Goal: Information Seeking & Learning: Learn about a topic

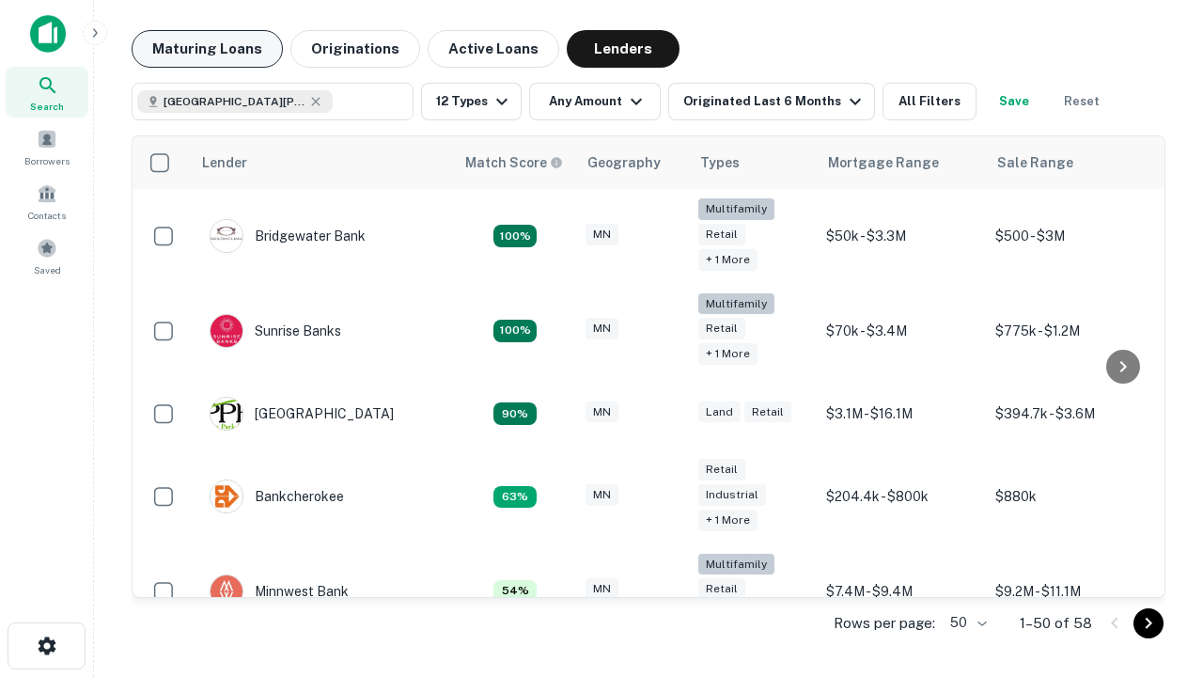
click at [207, 49] on button "Maturing Loans" at bounding box center [207, 49] width 151 height 38
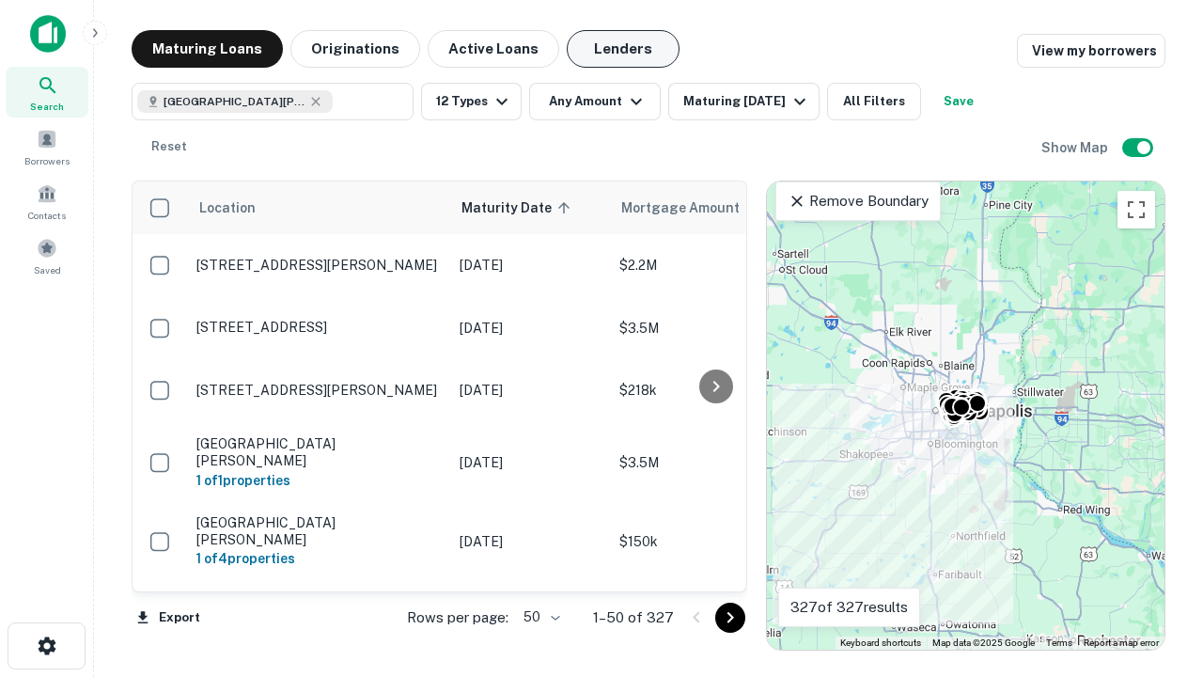
click at [623, 49] on button "Lenders" at bounding box center [623, 49] width 113 height 38
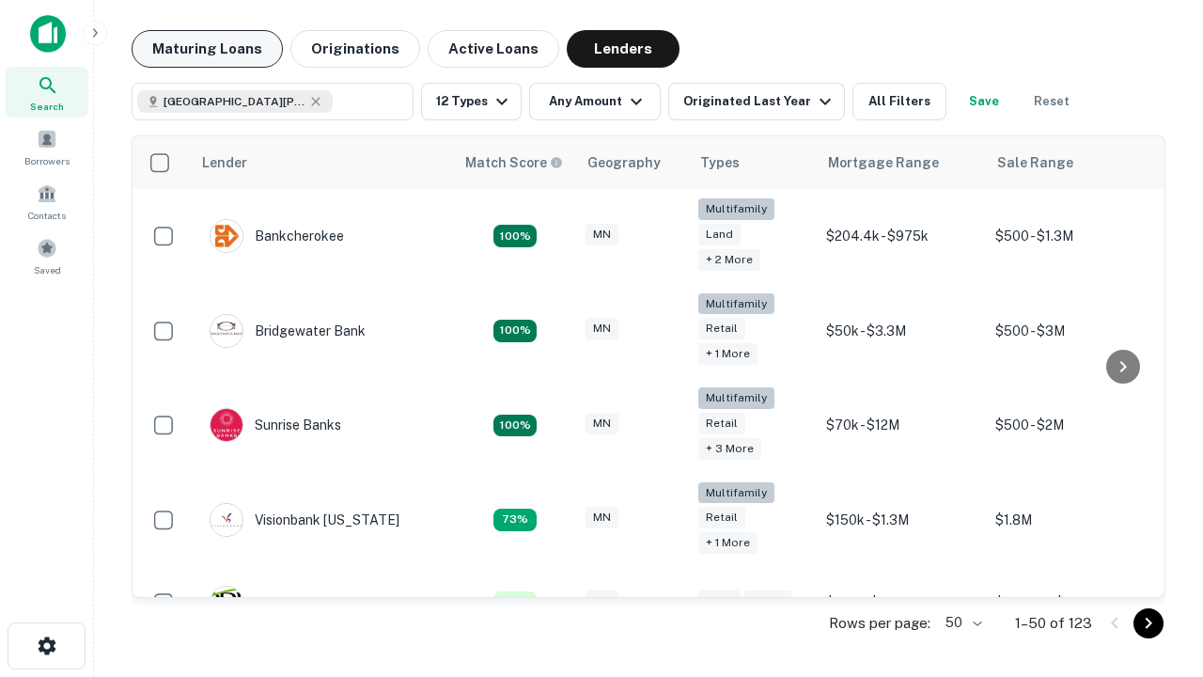
click at [207, 49] on button "Maturing Loans" at bounding box center [207, 49] width 151 height 38
